Goal: Information Seeking & Learning: Learn about a topic

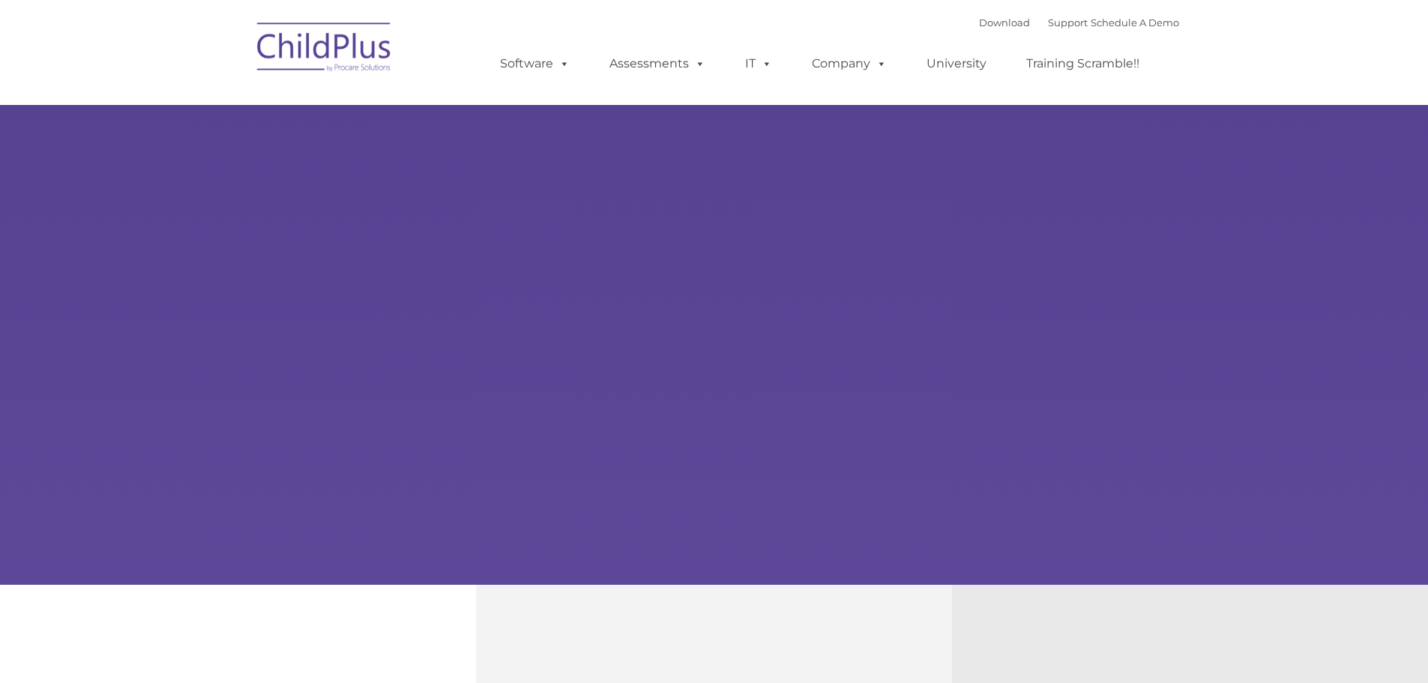
select select "MEDIUM"
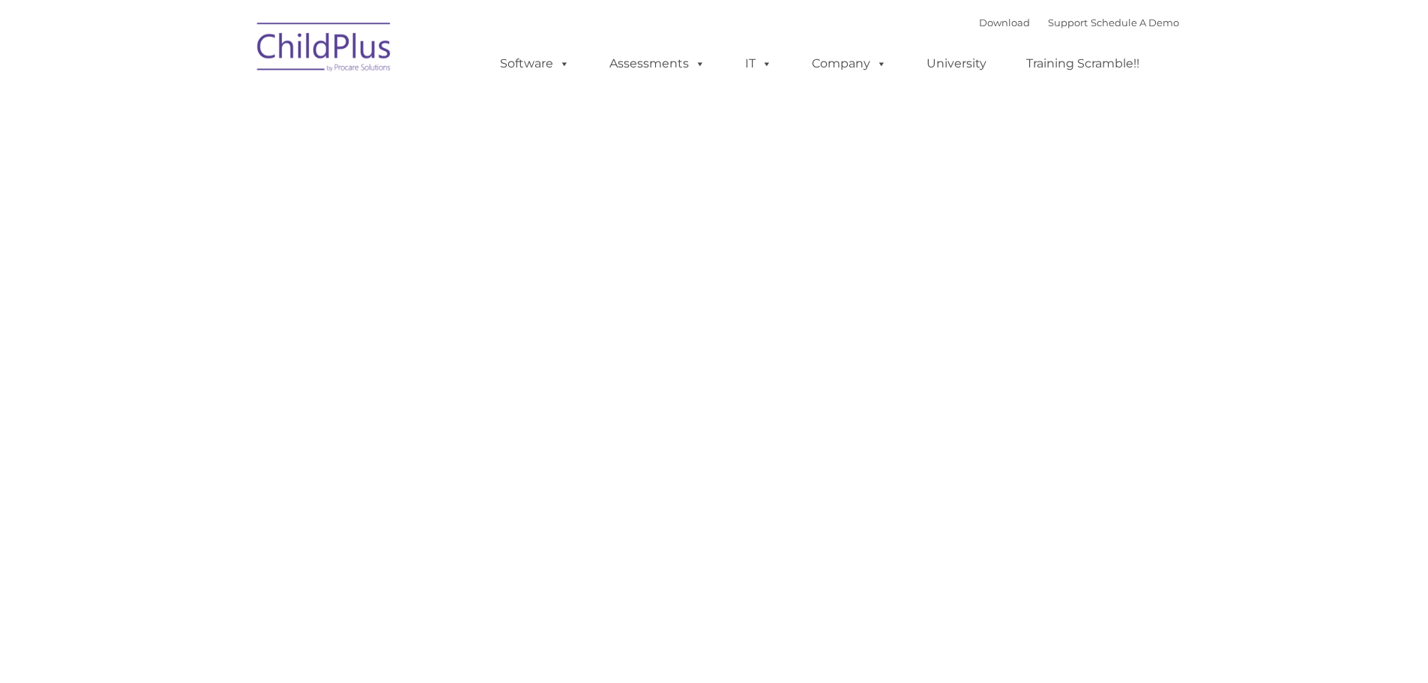
type input ""
